Goal: Navigation & Orientation: Find specific page/section

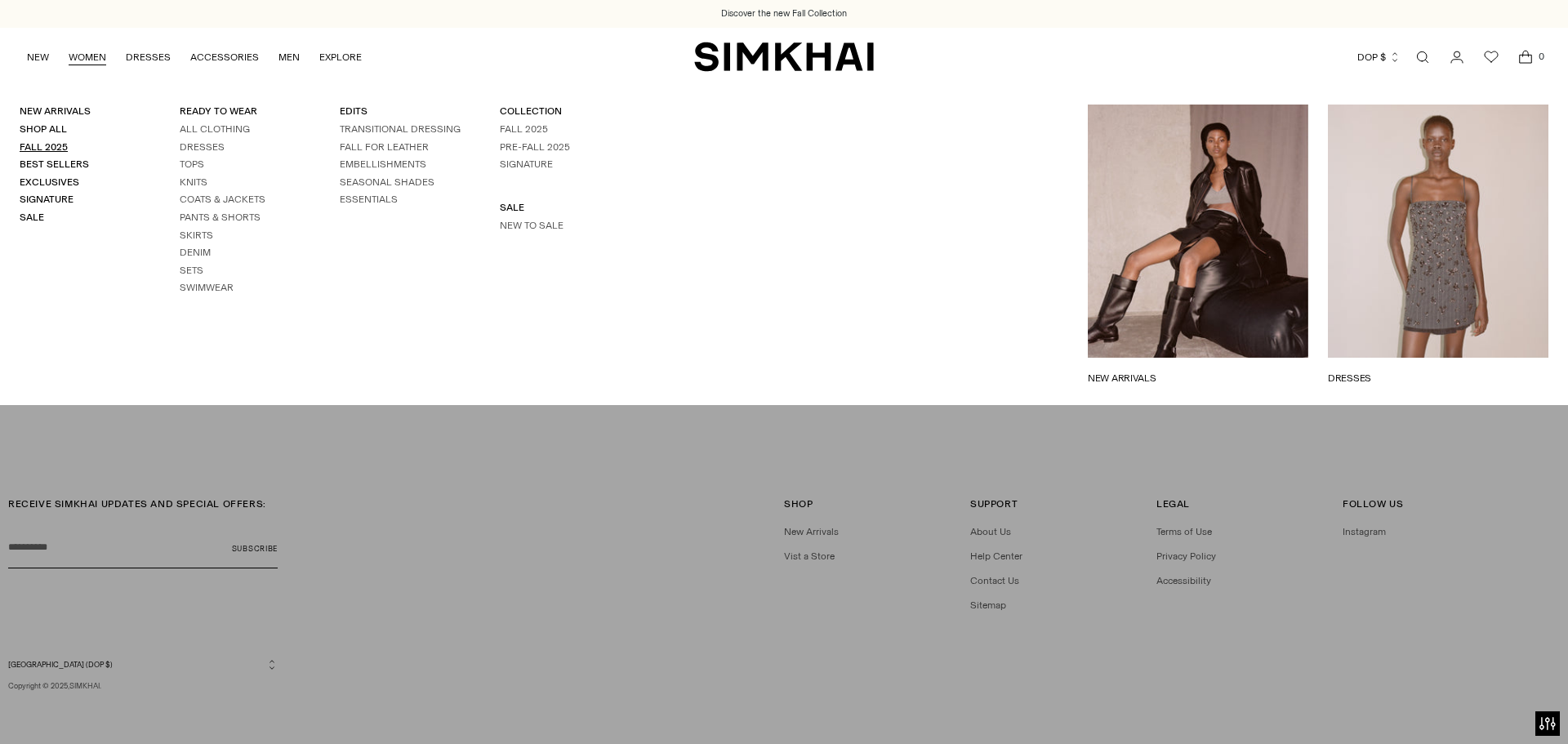
click at [61, 144] on link "Fall 2025" at bounding box center [43, 147] width 48 height 12
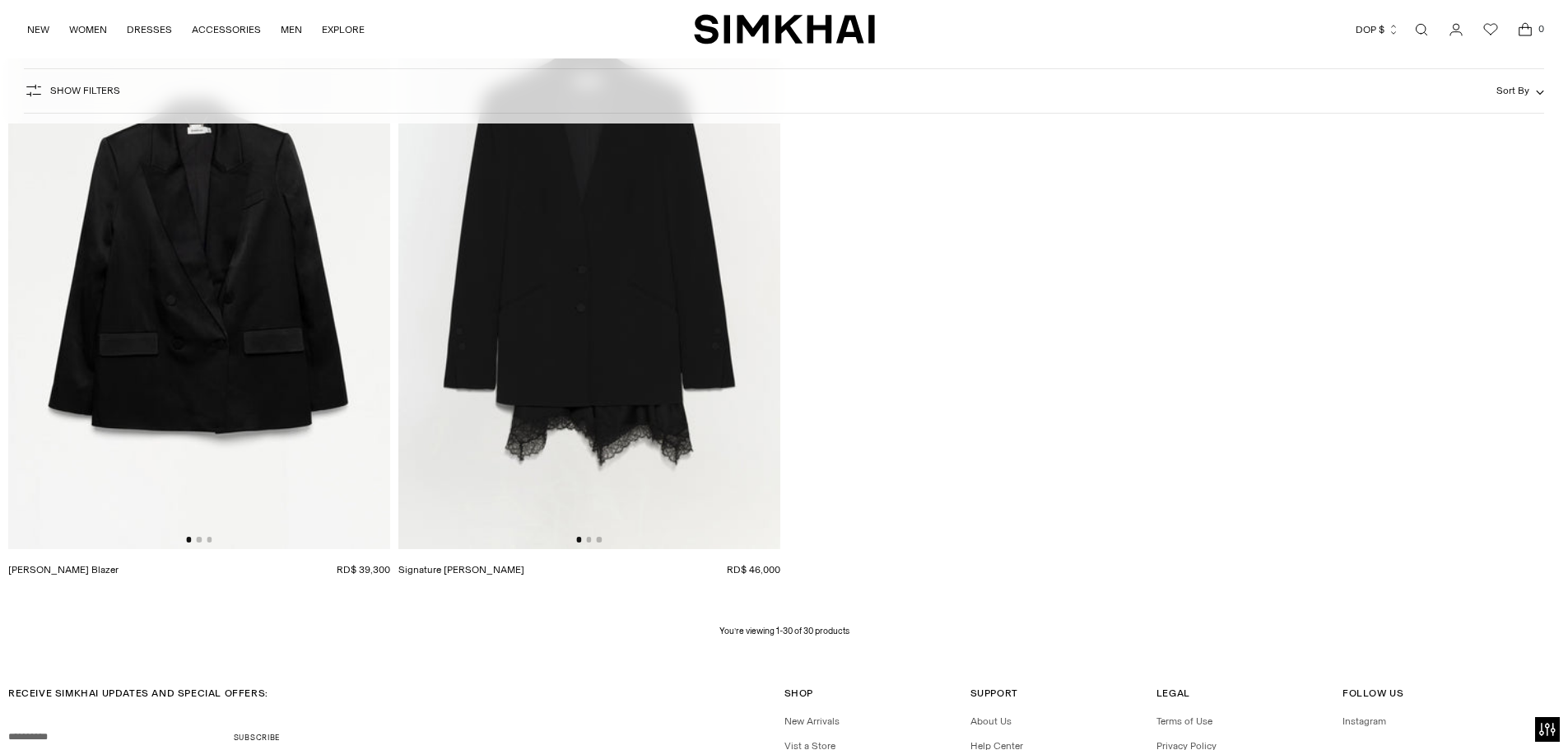
scroll to position [4858, 0]
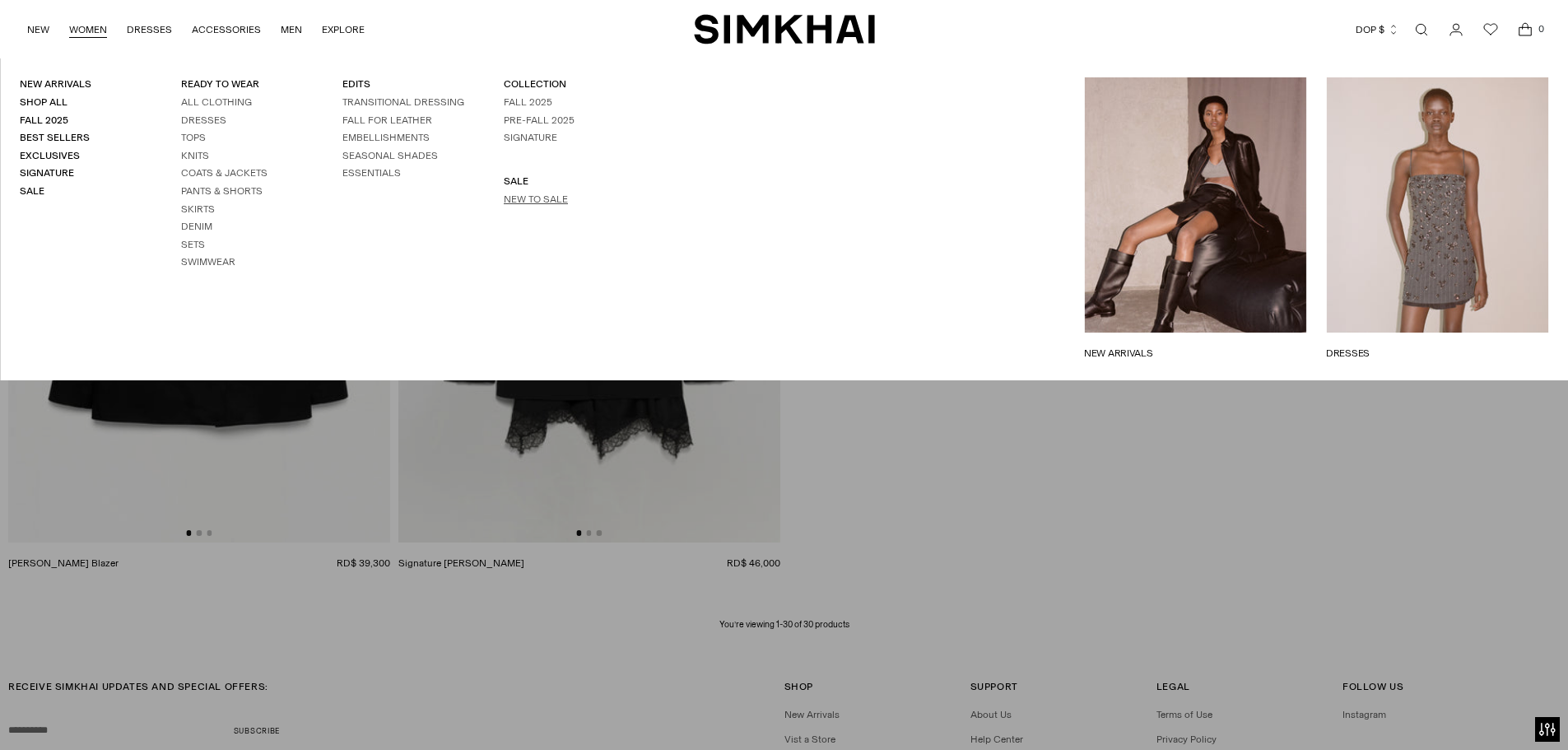
click at [511, 196] on link "New to Sale" at bounding box center [536, 199] width 64 height 12
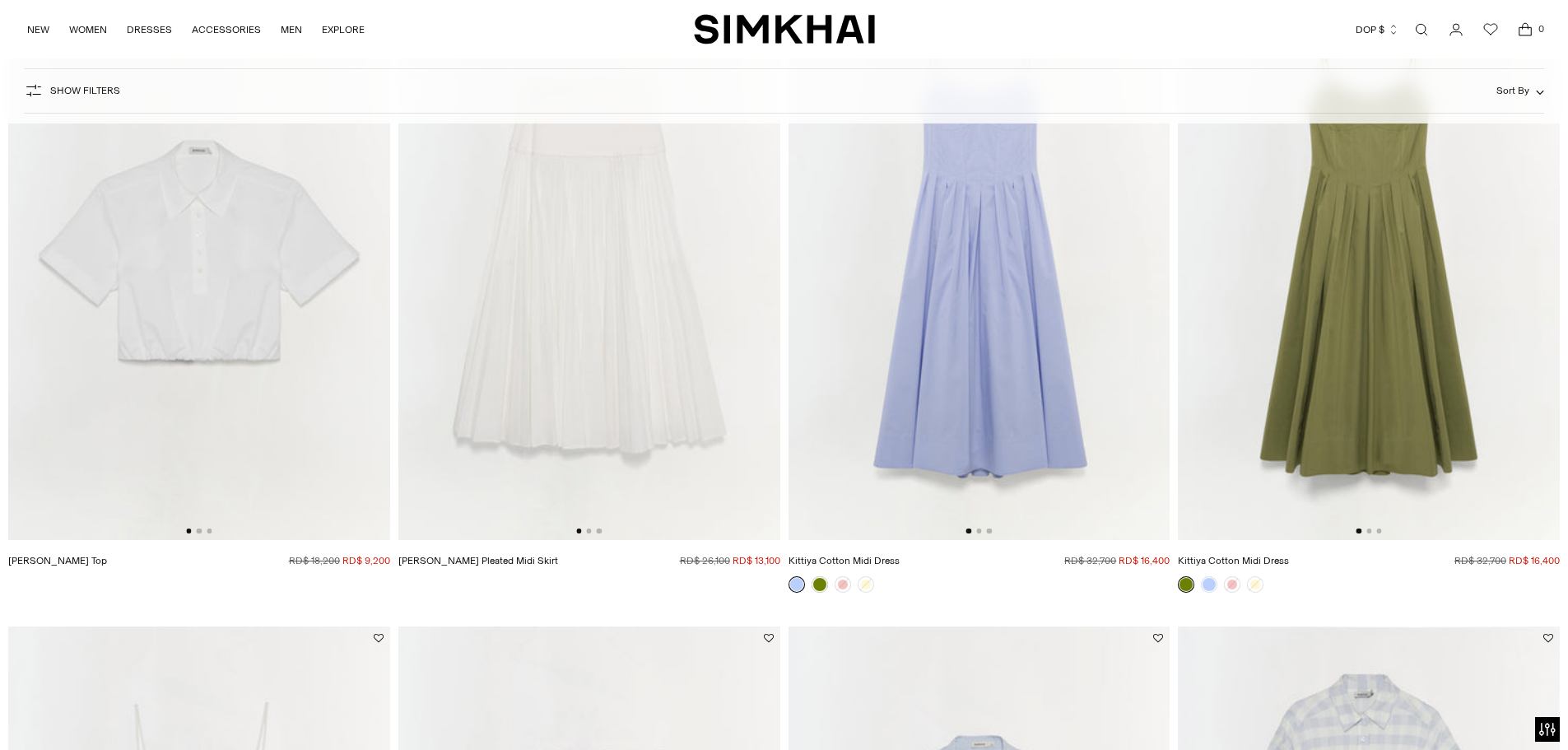
scroll to position [165, 0]
